Goal: Task Accomplishment & Management: Manage account settings

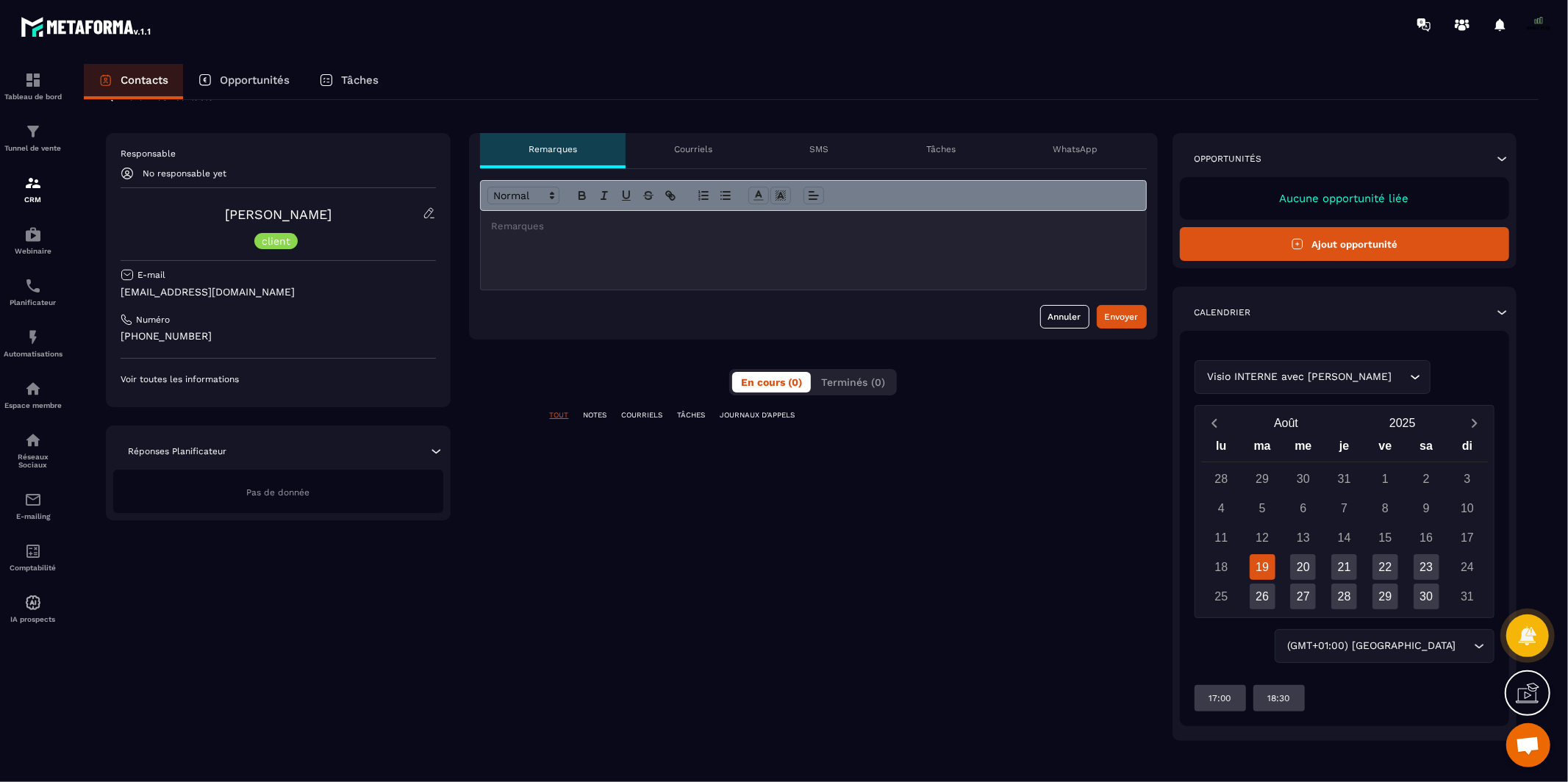
scroll to position [33, 0]
click at [1386, 568] on div "22" at bounding box center [1385, 565] width 26 height 26
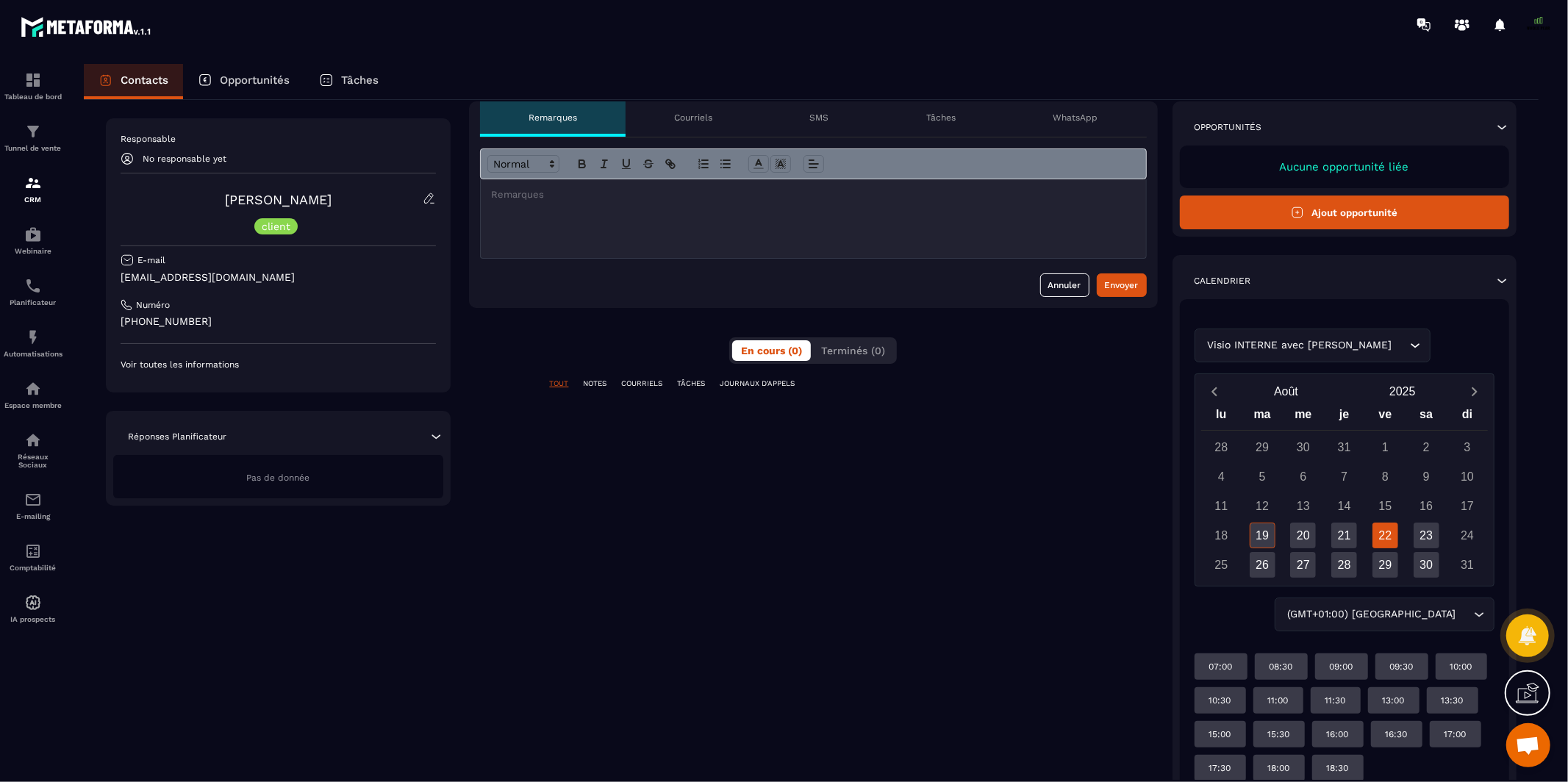
scroll to position [71, 0]
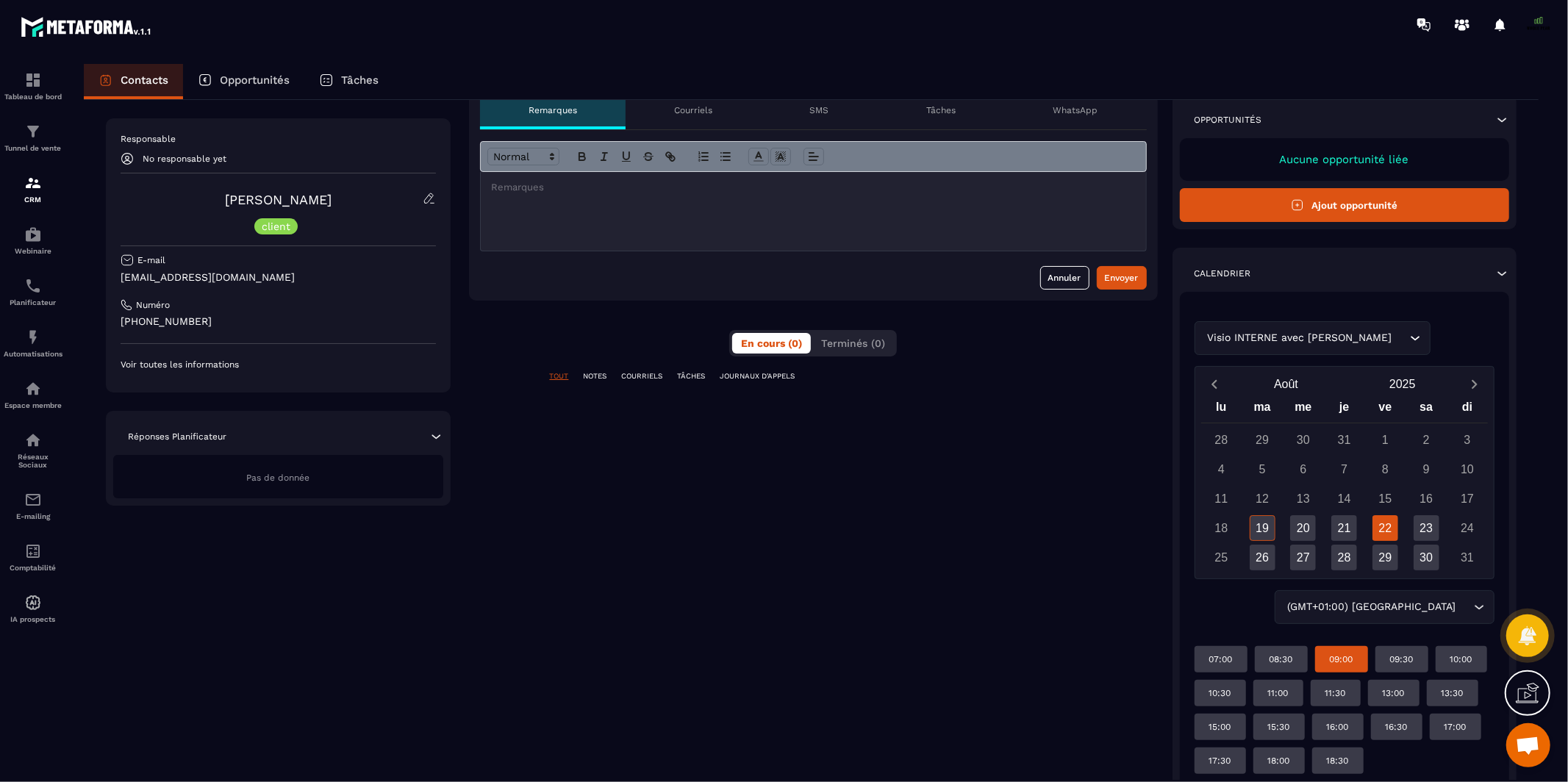
click at [1345, 658] on p "09:00" at bounding box center [1342, 659] width 24 height 12
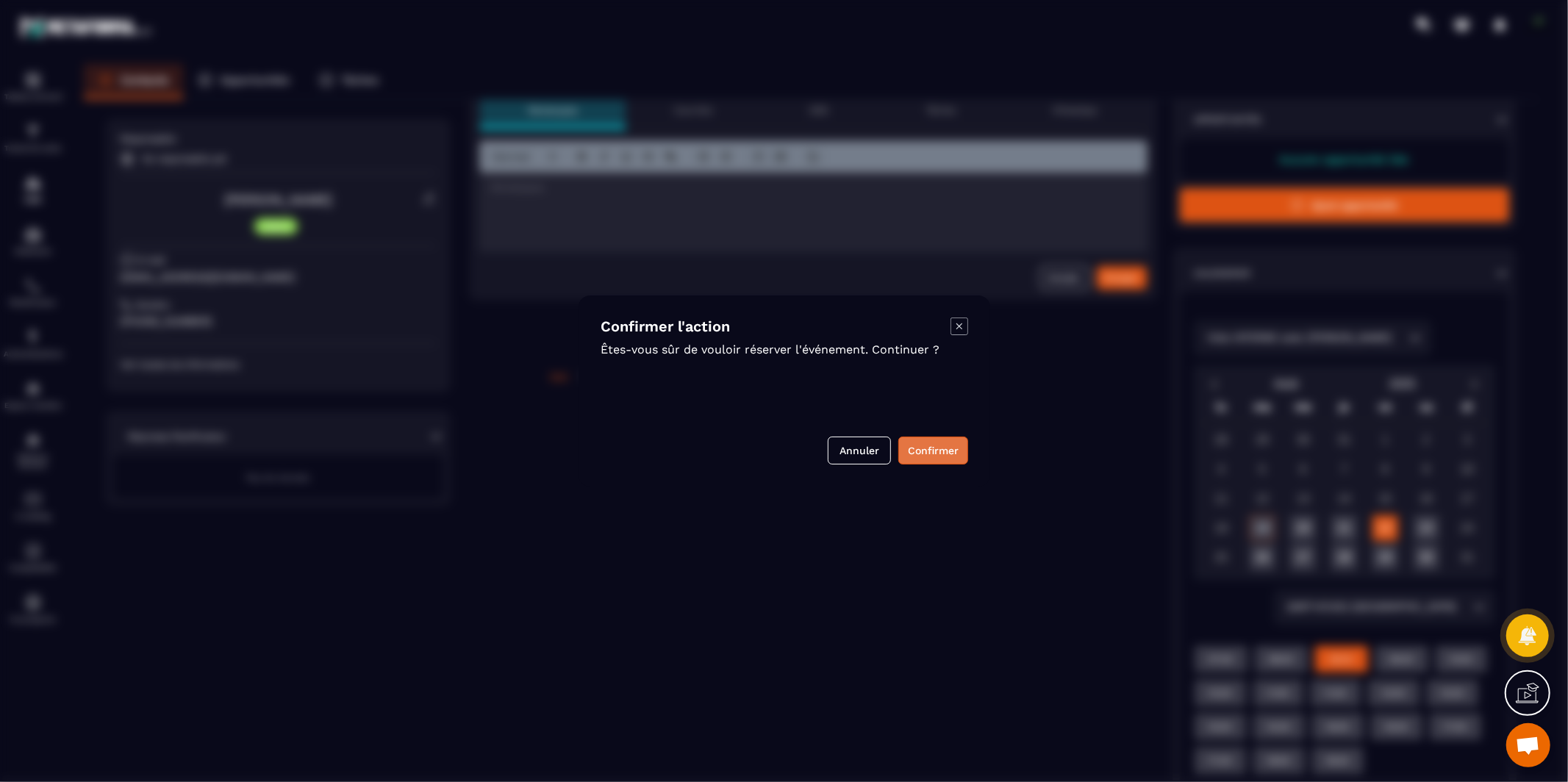
click at [937, 454] on button "Confirmer" at bounding box center [932, 450] width 70 height 28
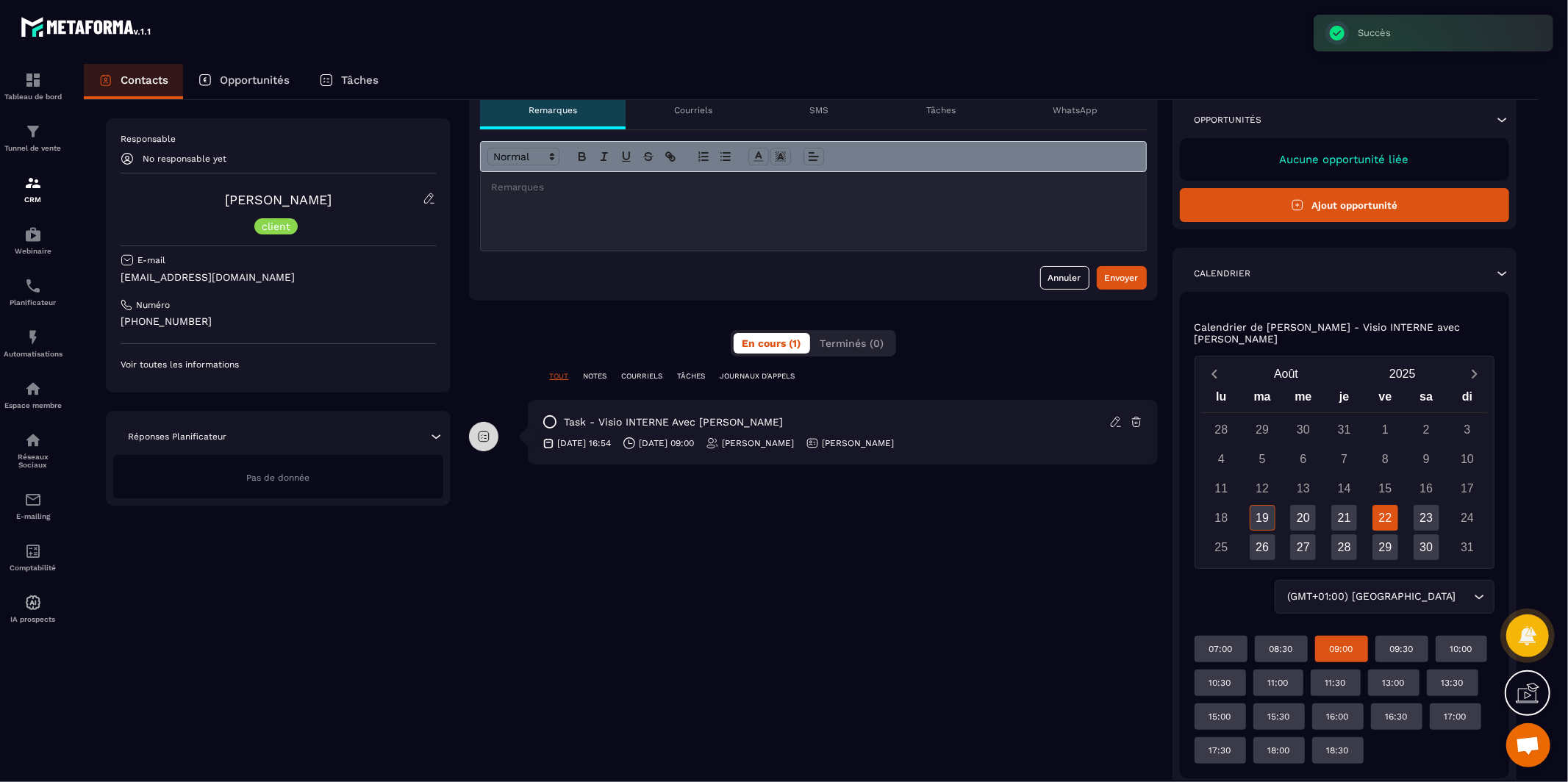
scroll to position [13, 0]
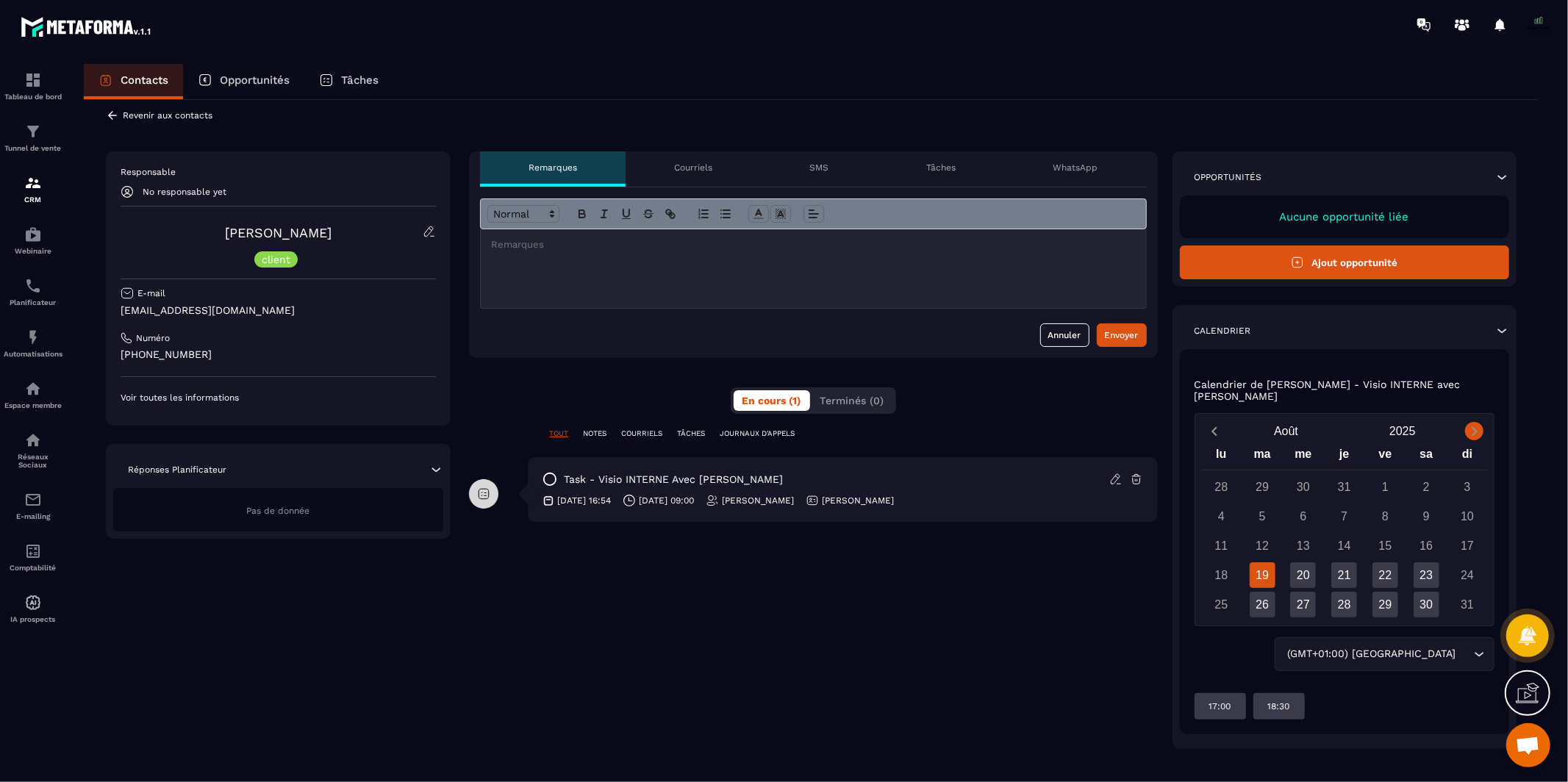
click at [1475, 427] on icon "Next month" at bounding box center [1474, 431] width 5 height 8
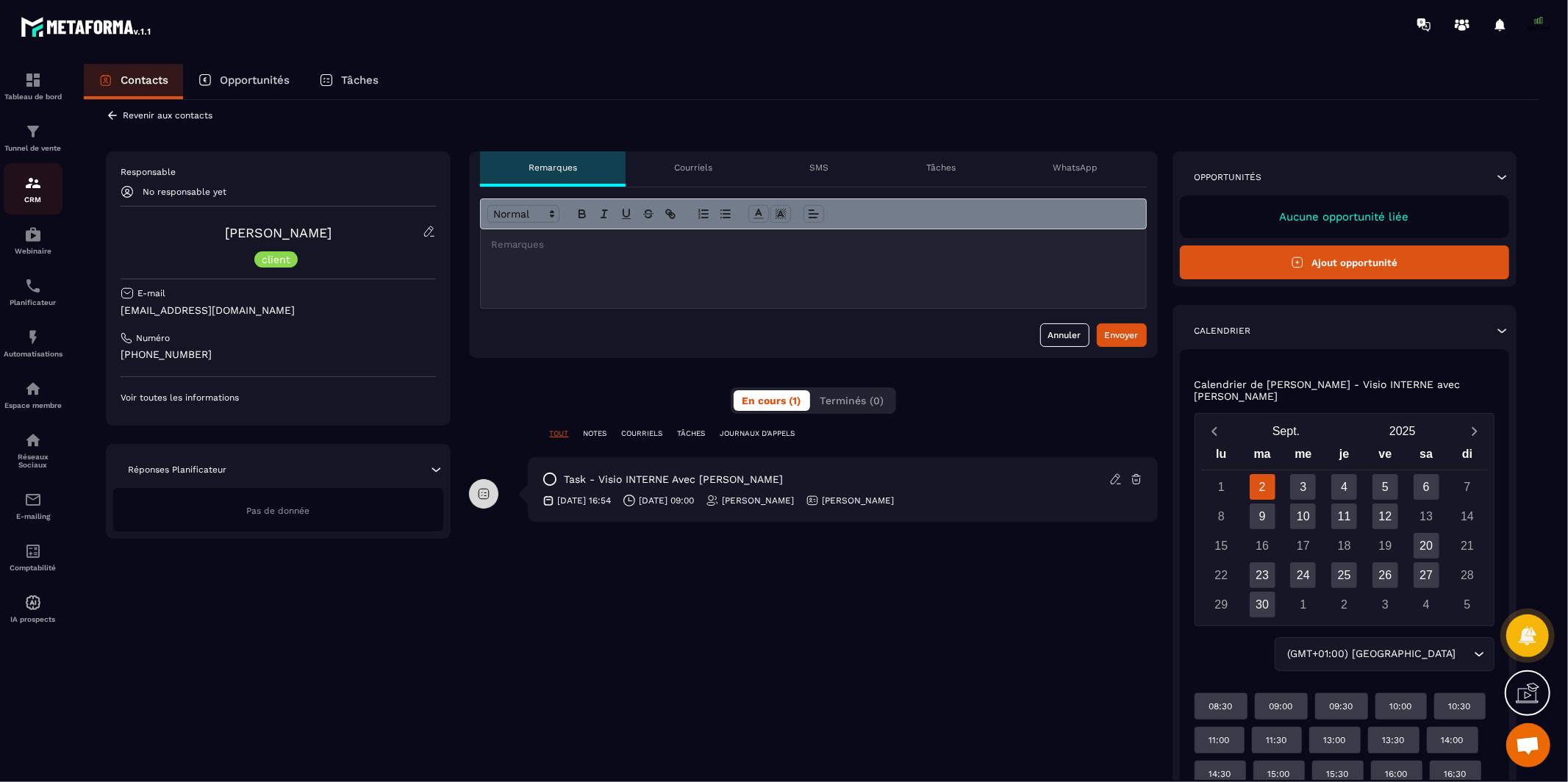
click at [32, 188] on img at bounding box center [33, 182] width 18 height 18
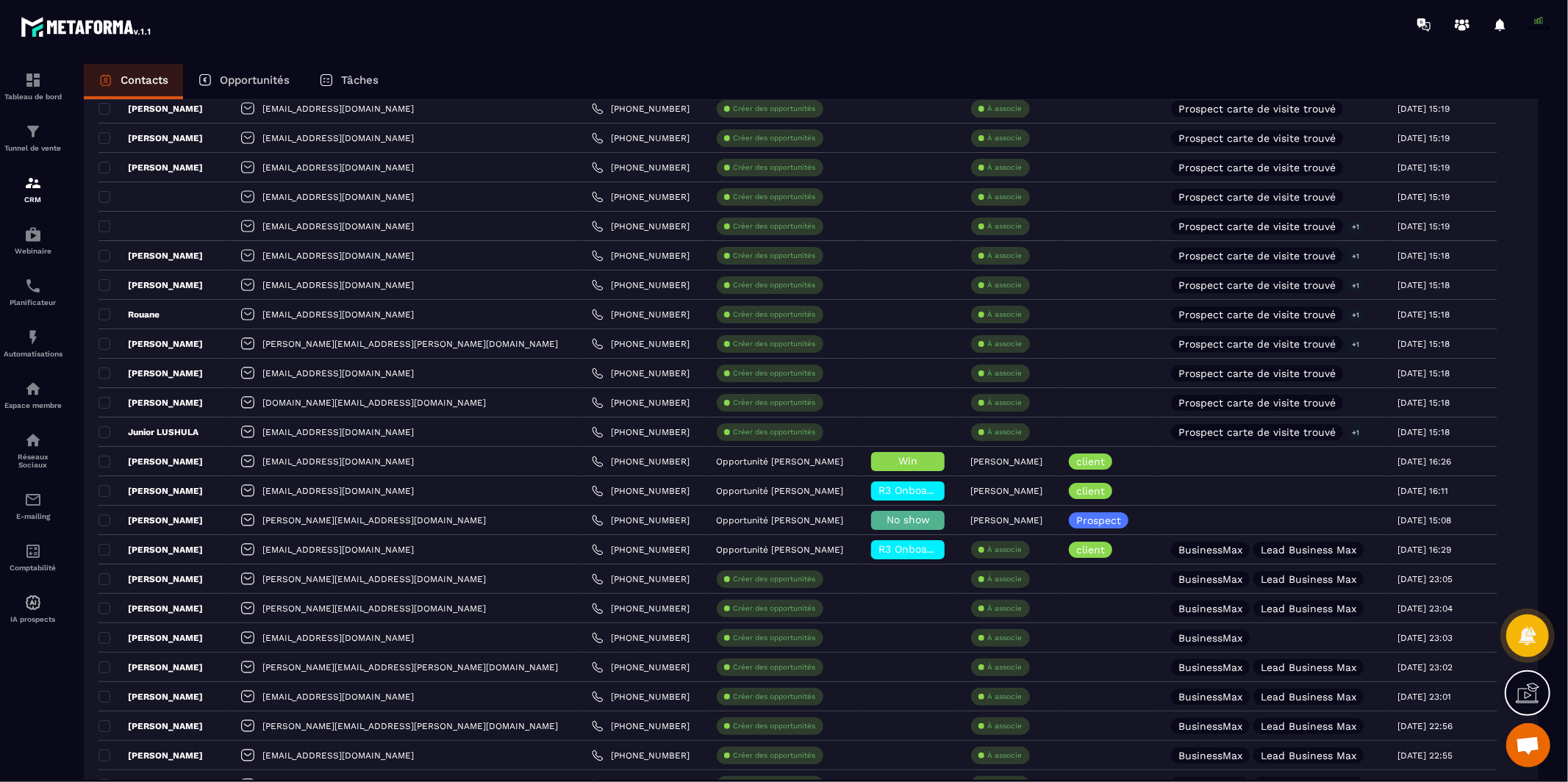
scroll to position [2406, 0]
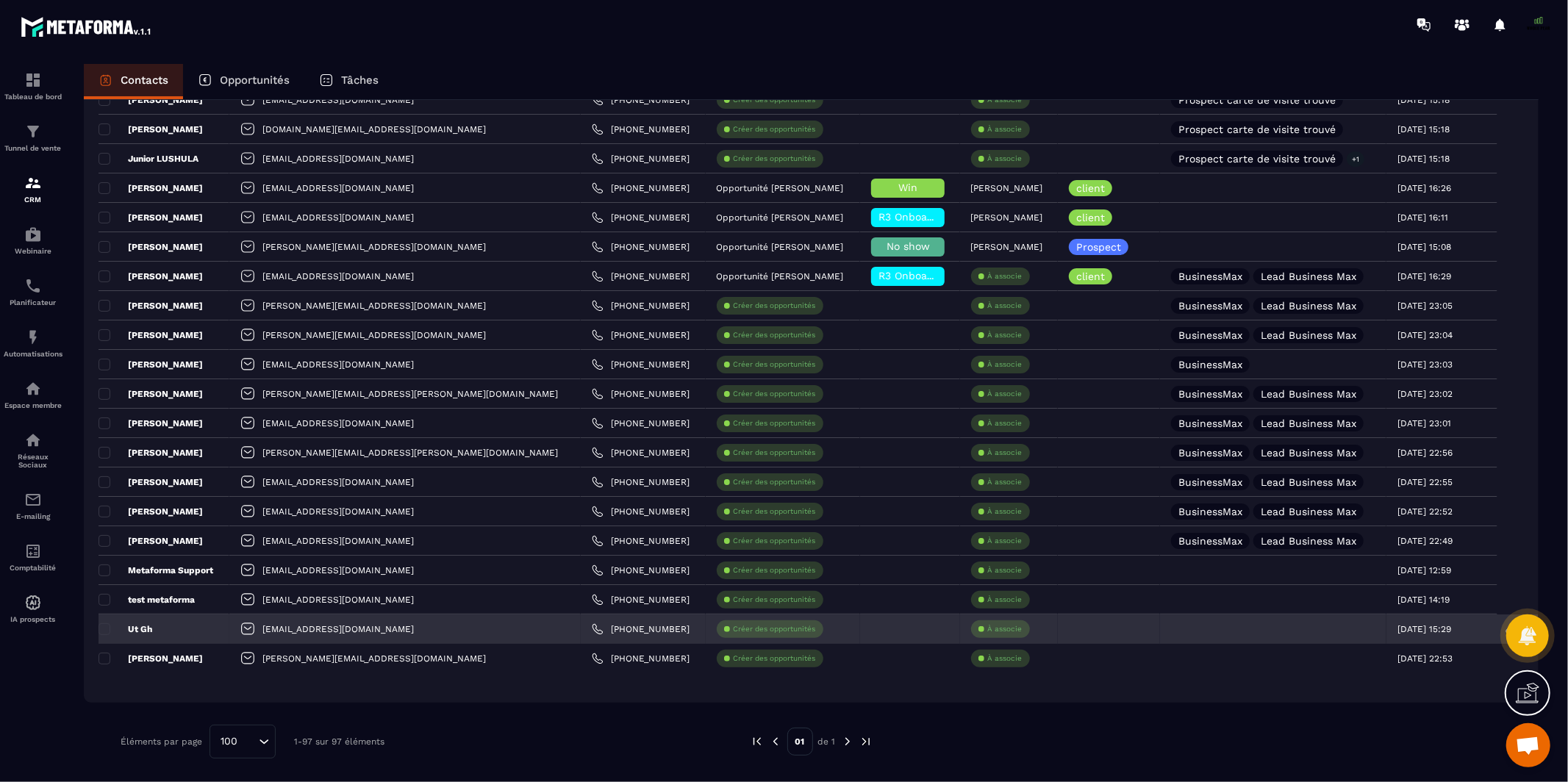
click at [342, 629] on div "[EMAIL_ADDRESS][DOMAIN_NAME]" at bounding box center [405, 629] width 351 height 29
click at [140, 626] on p "Ut Gh" at bounding box center [125, 629] width 54 height 12
